Goal: Information Seeking & Learning: Understand process/instructions

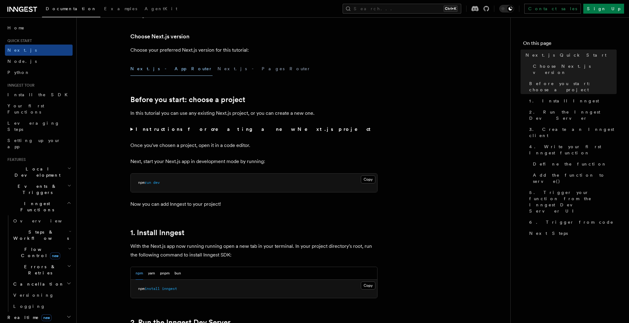
scroll to position [223, 0]
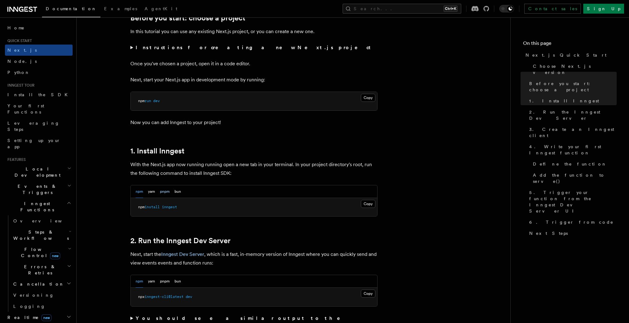
click at [169, 192] on button "pnpm" at bounding box center [165, 191] width 10 height 13
click at [367, 202] on button "Copy Copied" at bounding box center [368, 204] width 15 height 8
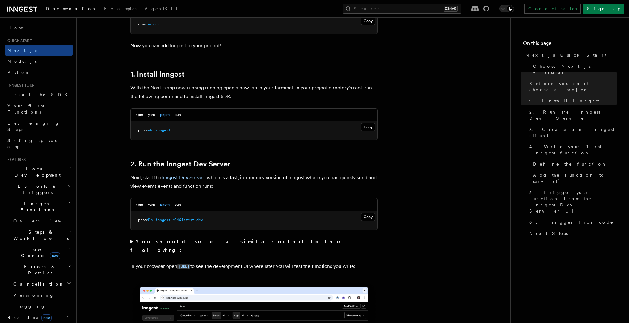
scroll to position [321, 0]
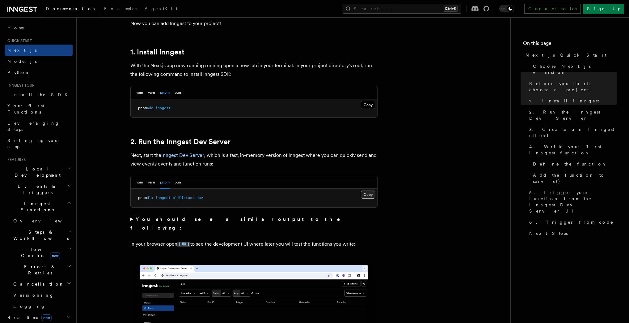
click at [365, 194] on button "Copy Copied" at bounding box center [368, 194] width 15 height 8
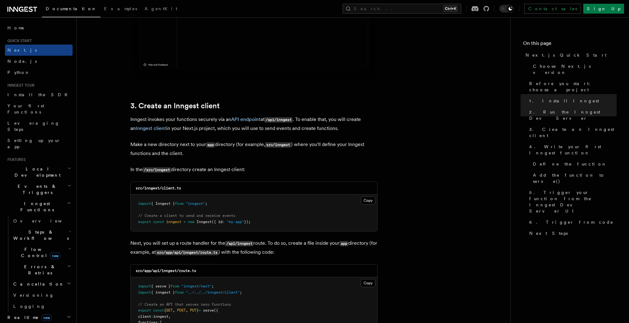
scroll to position [692, 0]
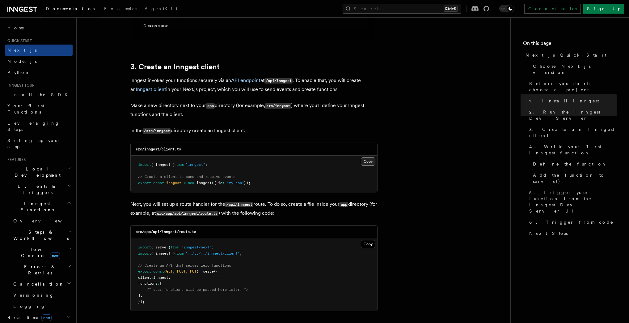
click at [370, 162] on button "Copy Copied" at bounding box center [368, 161] width 15 height 8
click at [368, 160] on button "Copy Copied" at bounding box center [368, 161] width 15 height 8
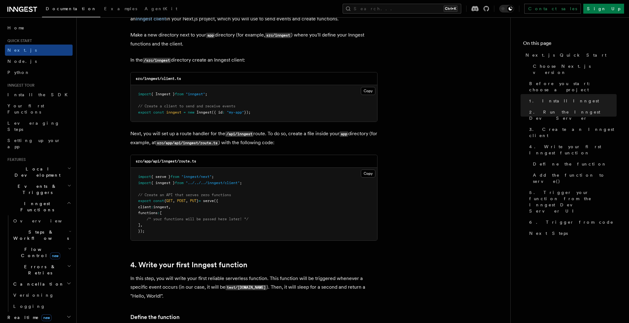
scroll to position [766, 0]
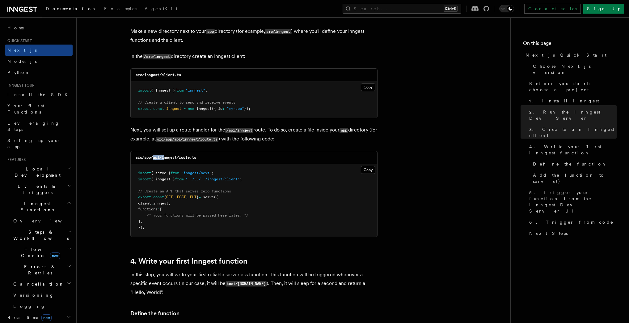
drag, startPoint x: 153, startPoint y: 158, endPoint x: 164, endPoint y: 159, distance: 11.1
click at [164, 159] on code "src/app/api/inngest/route.ts" at bounding box center [166, 157] width 61 height 4
click at [176, 162] on div "src/app/api/inngest/route.ts" at bounding box center [254, 157] width 247 height 13
drag, startPoint x: 163, startPoint y: 158, endPoint x: 202, endPoint y: 158, distance: 38.9
click at [202, 158] on div "src/app/api/inngest/route.ts" at bounding box center [254, 157] width 247 height 13
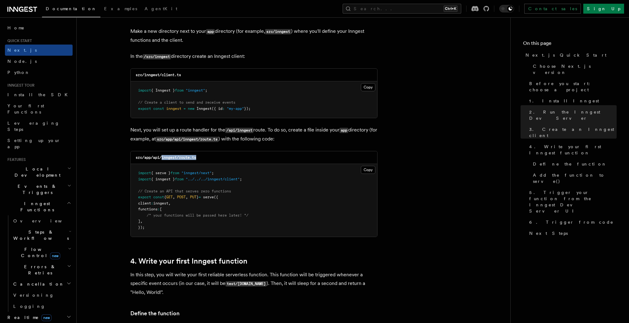
copy code "inngest/route.ts"
click at [366, 172] on button "Copy Copied" at bounding box center [368, 170] width 15 height 8
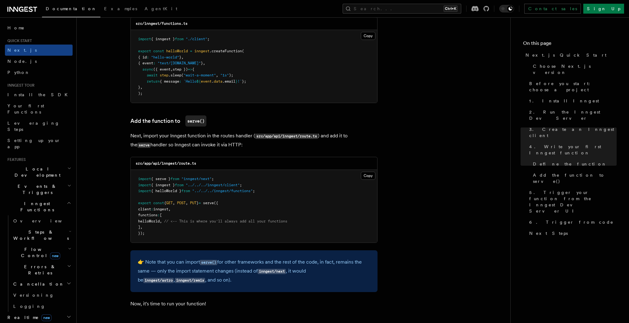
scroll to position [1038, 0]
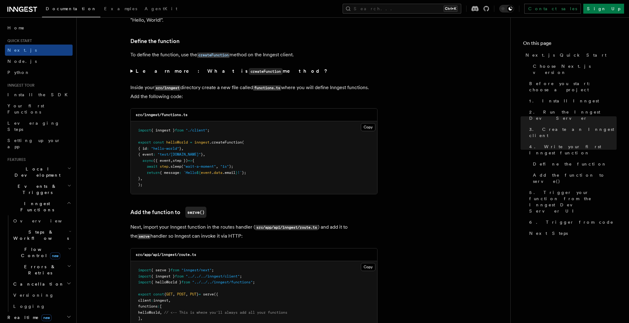
click at [167, 115] on code "src/inngest/functions.ts" at bounding box center [162, 114] width 52 height 4
click at [202, 125] on pre "import { inngest } from "./client" ; export const helloWorld = inngest .createF…" at bounding box center [254, 157] width 247 height 73
drag, startPoint x: 163, startPoint y: 116, endPoint x: 193, endPoint y: 114, distance: 30.1
click at [193, 114] on div "src/inngest/functions.ts" at bounding box center [254, 114] width 247 height 13
click at [368, 129] on button "Copy Copied" at bounding box center [368, 127] width 15 height 8
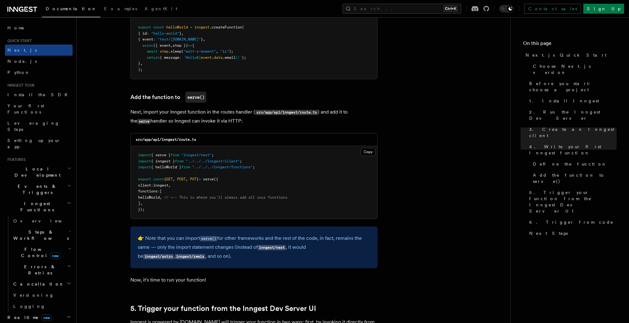
scroll to position [1162, 0]
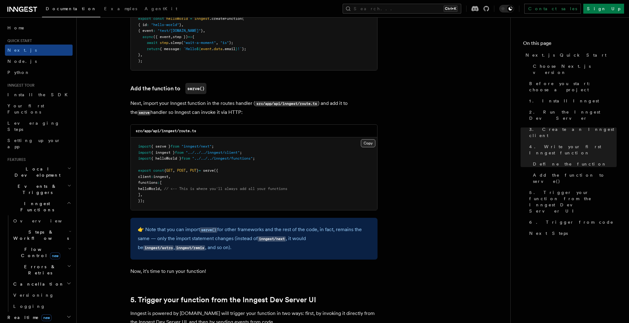
click at [366, 143] on button "Copy Copied" at bounding box center [368, 143] width 15 height 8
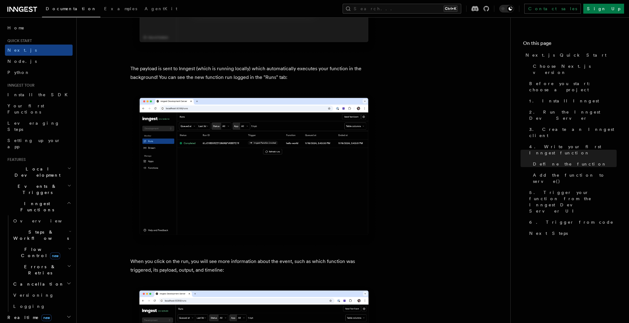
scroll to position [2056, 0]
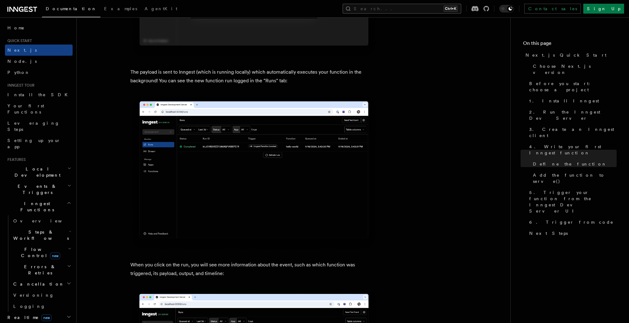
click at [425, 7] on button "Search... Ctrl+K" at bounding box center [402, 9] width 119 height 10
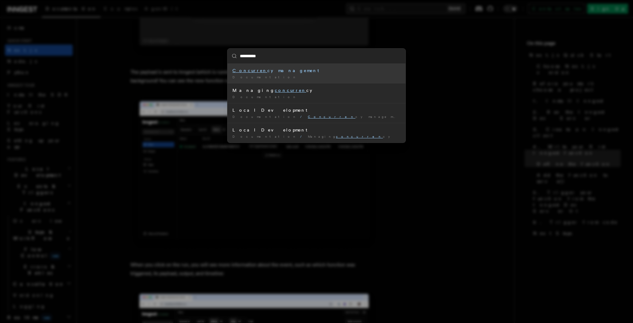
type input "**********"
click at [256, 69] on mark "Concurrency" at bounding box center [252, 70] width 41 height 5
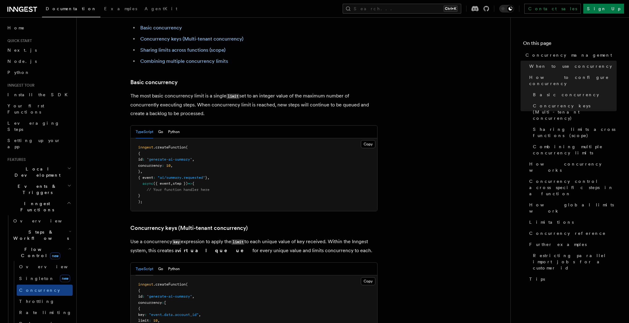
scroll to position [371, 0]
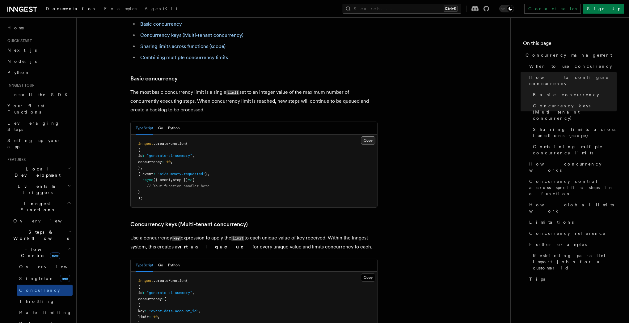
click at [368, 136] on button "Copy Copied" at bounding box center [368, 140] width 15 height 8
